Goal: Task Accomplishment & Management: Complete application form

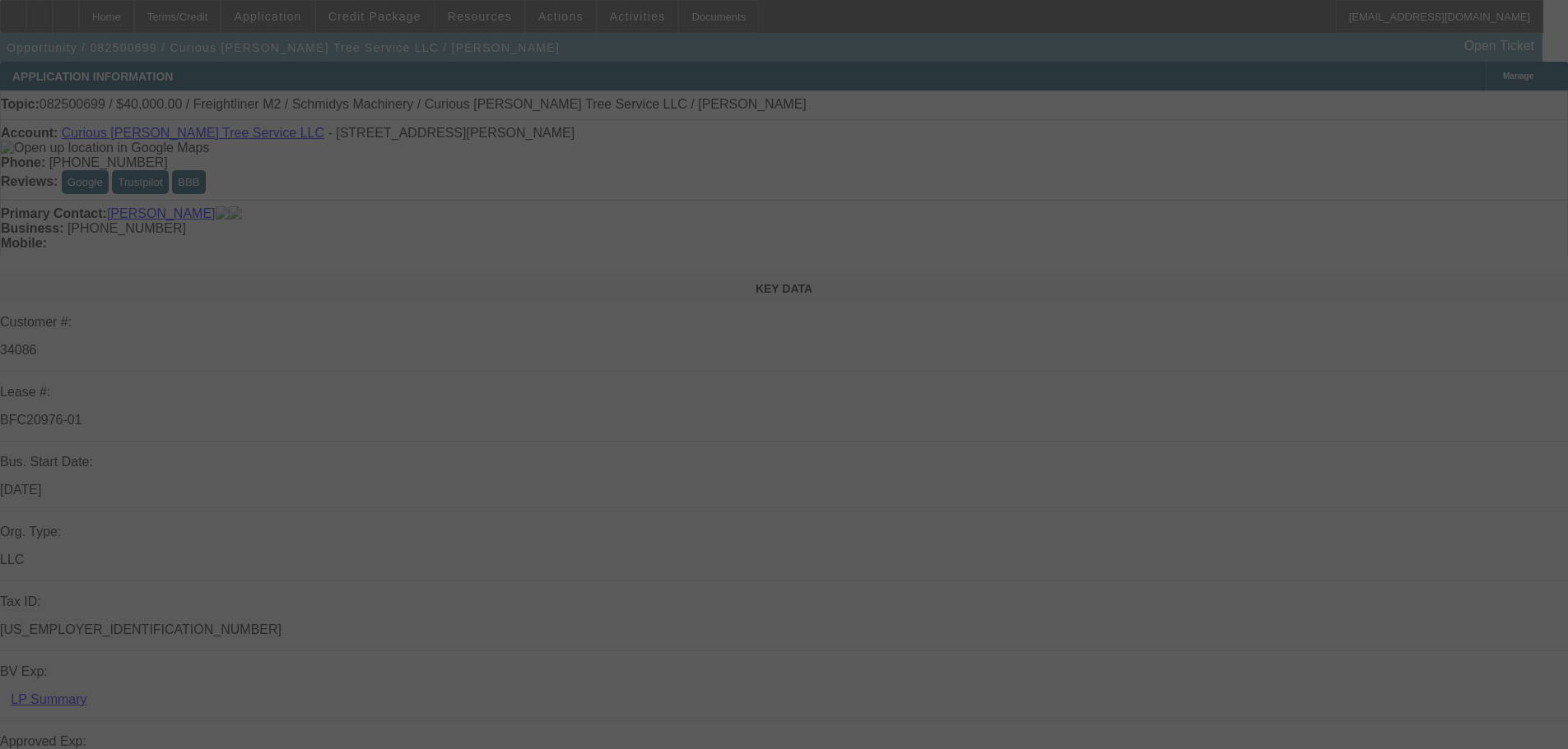
select select "0"
select select "3"
select select "0"
select select "6"
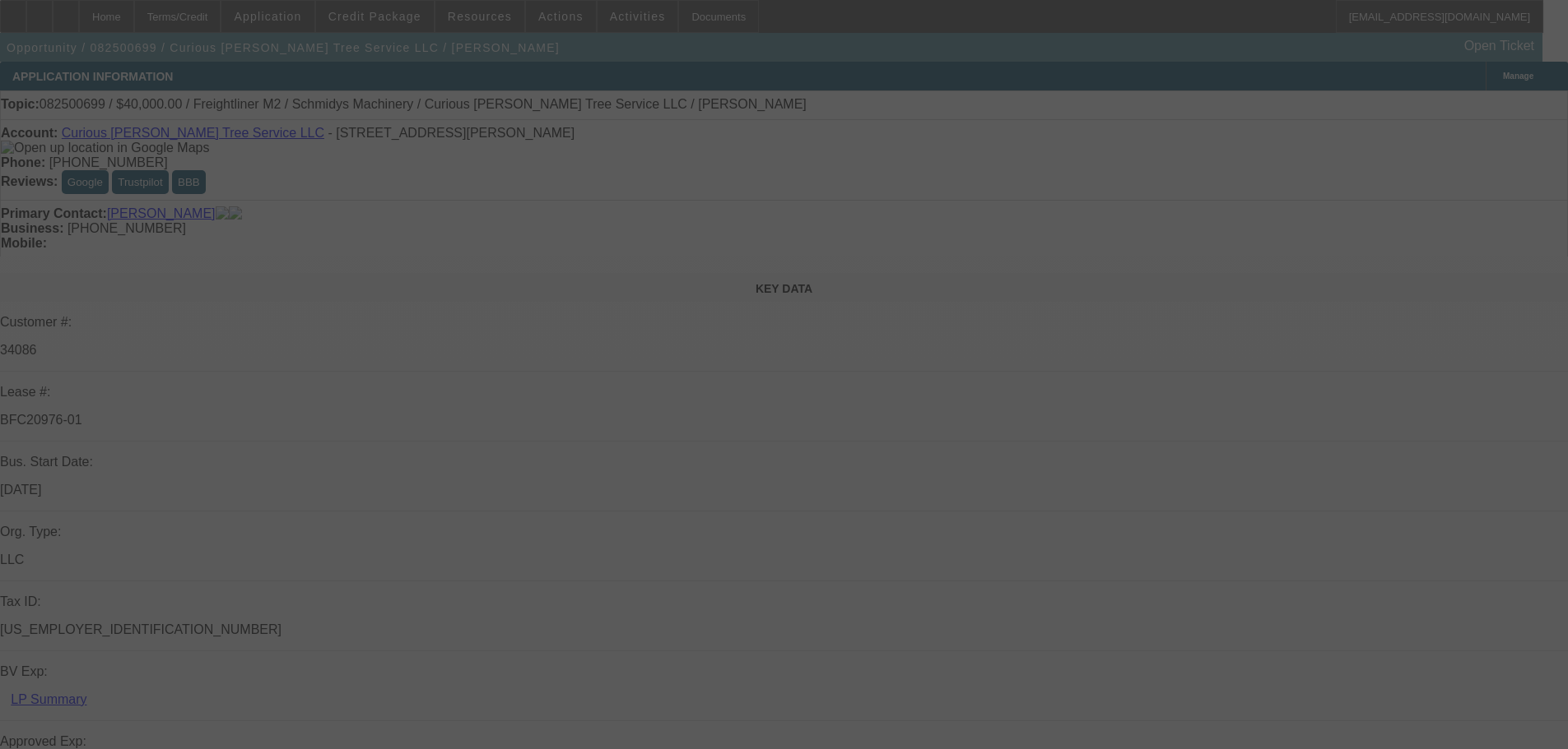
select select "0"
select select "2"
select select "0"
select select "6"
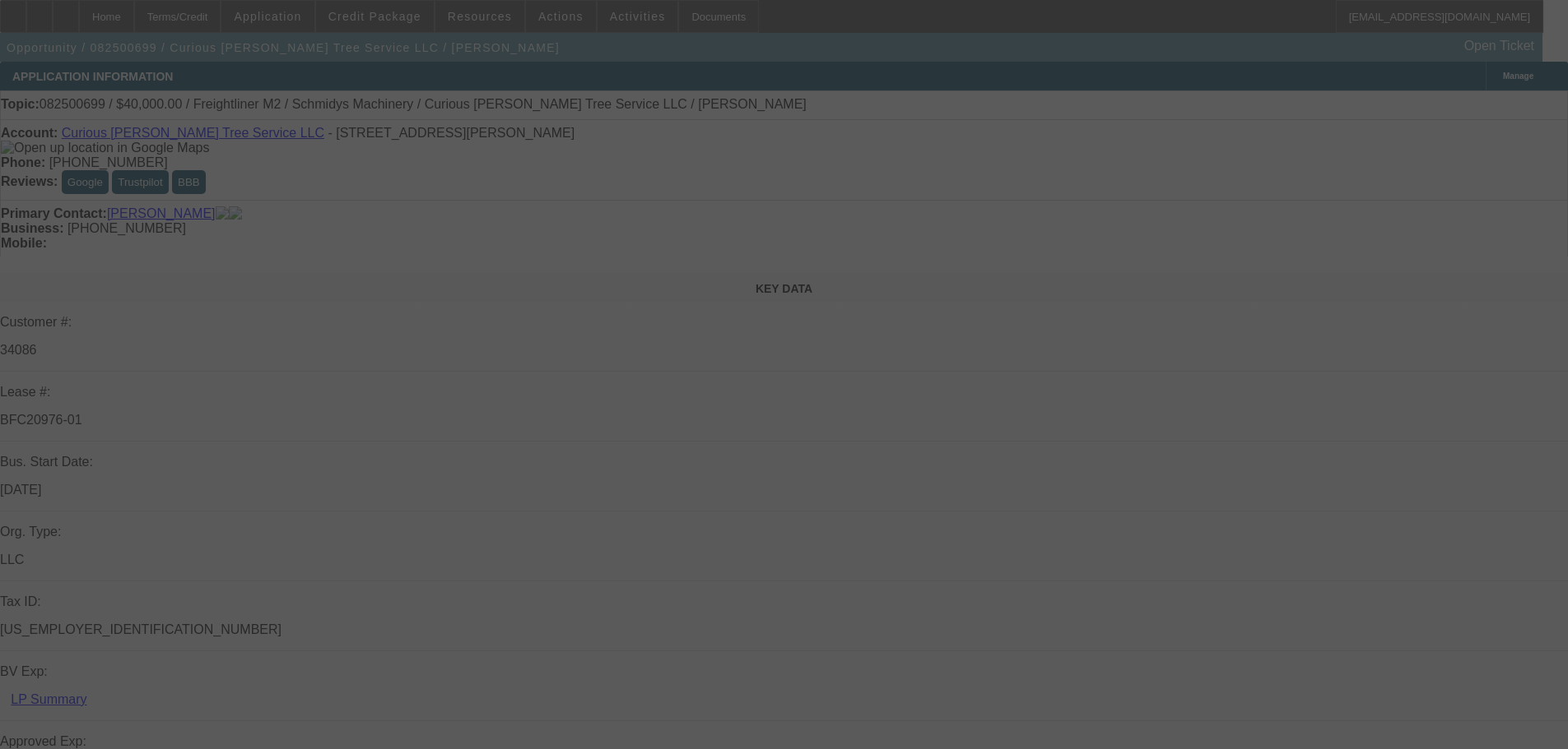
select select "0"
select select "2"
select select "0"
select select "6"
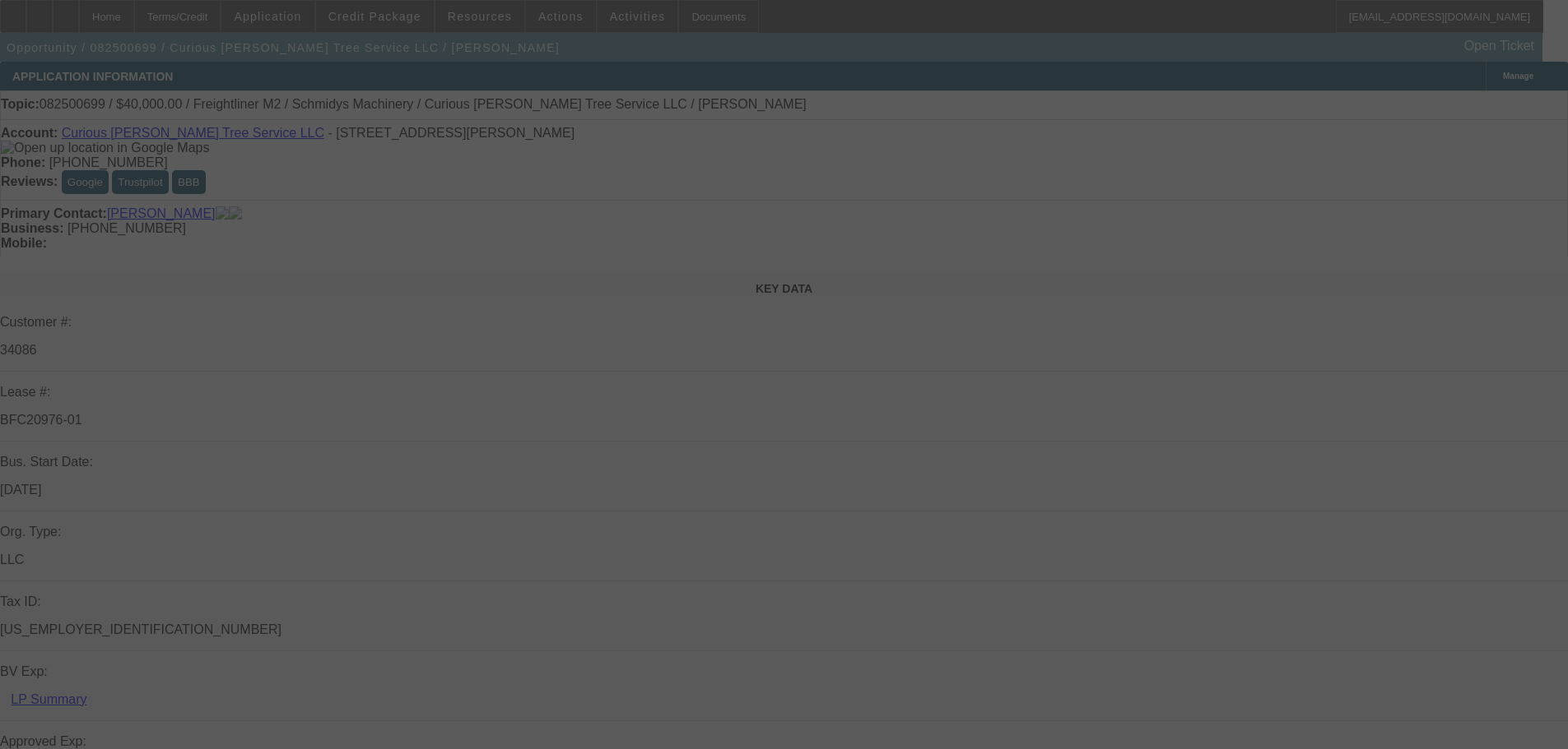
select select "0"
select select "6"
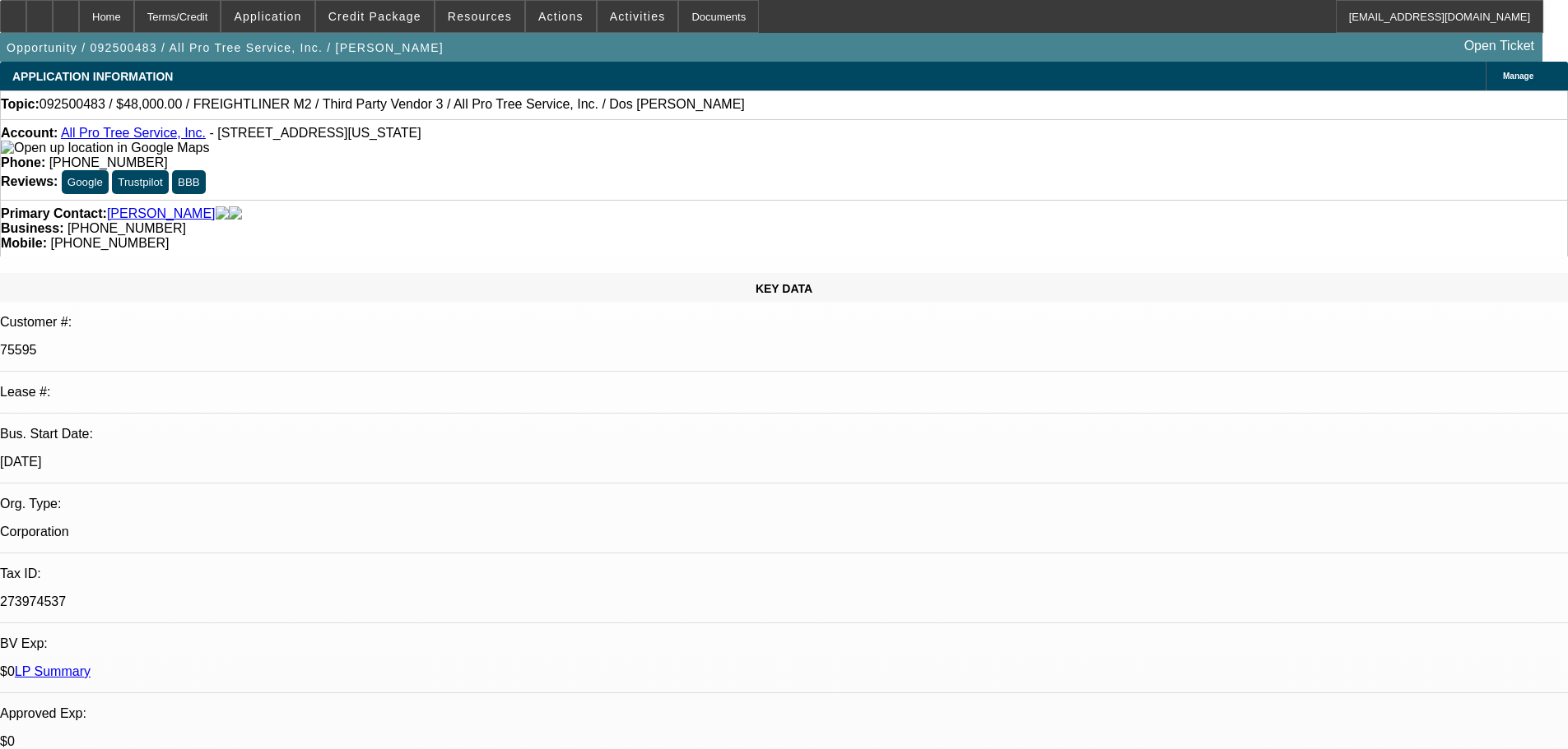
select select "0"
select select "2"
select select "0"
select select "6"
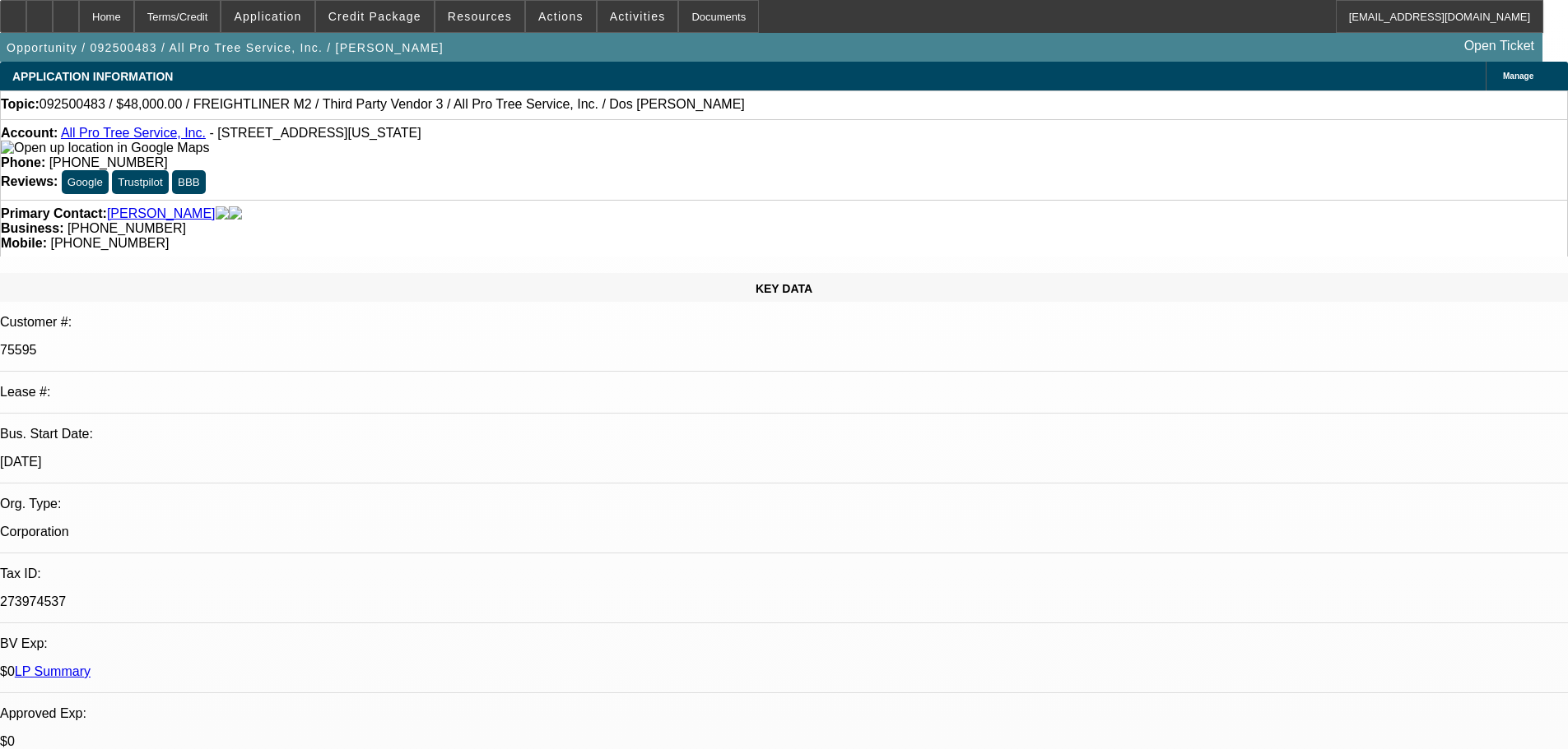
select select "0"
select select "6"
select select "0"
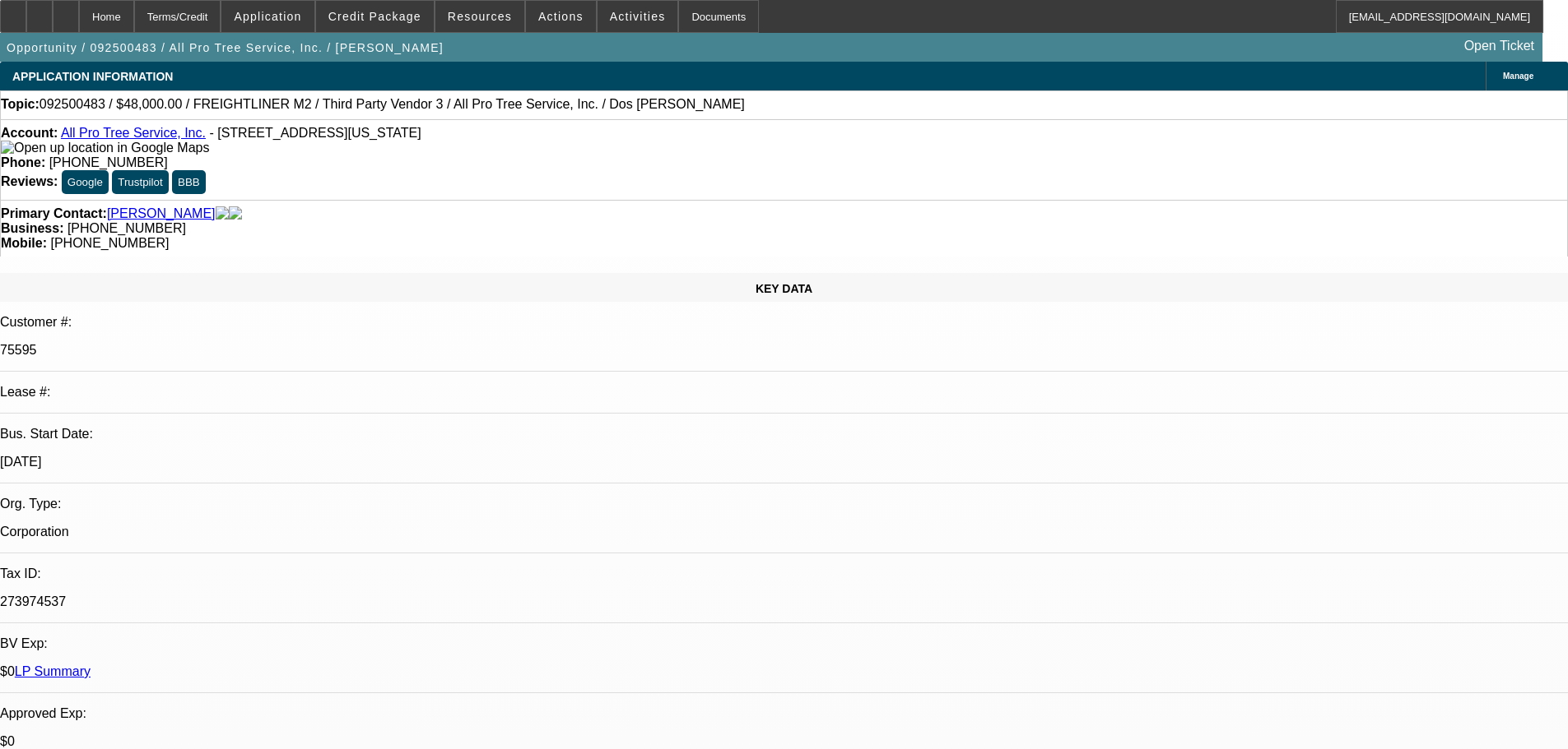
select select "0"
select select "6"
select select "0"
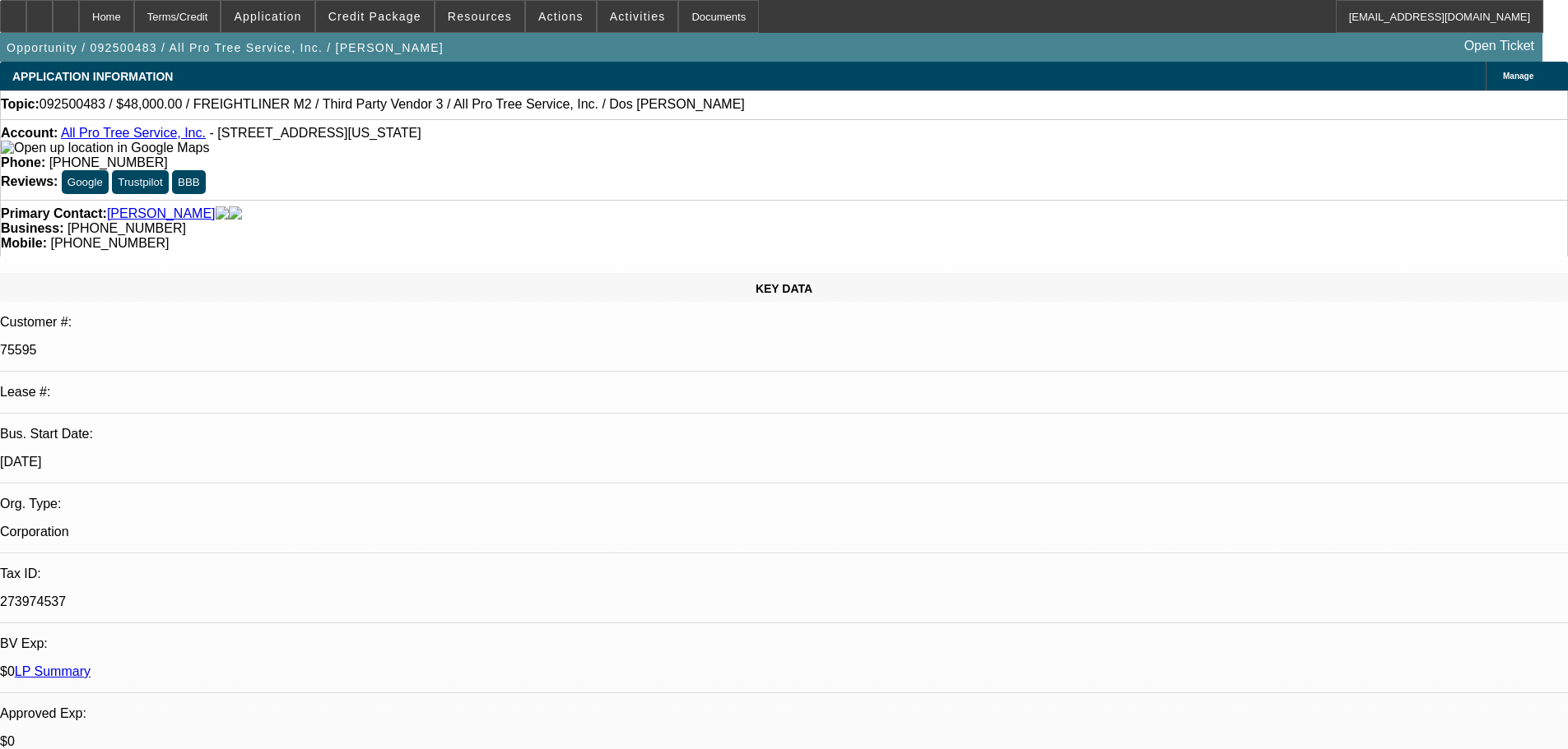
select select "0"
select select "6"
click at [53, 21] on div at bounding box center [39, 16] width 27 height 32
click at [373, 7] on span at bounding box center [375, 16] width 118 height 39
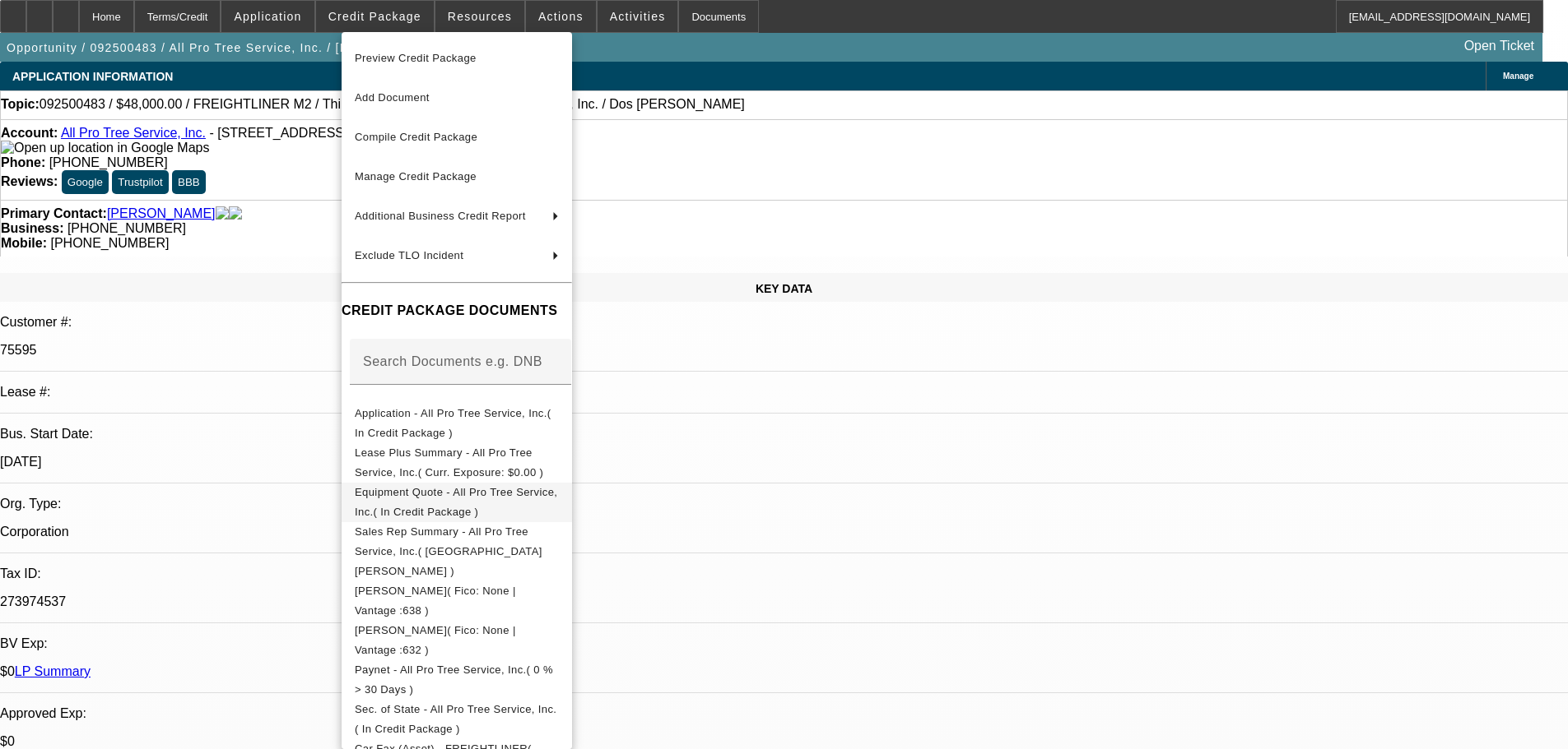
click at [500, 491] on span "Equipment Quote - All Pro Tree Service, Inc.( In Credit Package )" at bounding box center [456, 503] width 203 height 32
